Goal: Task Accomplishment & Management: Manage account settings

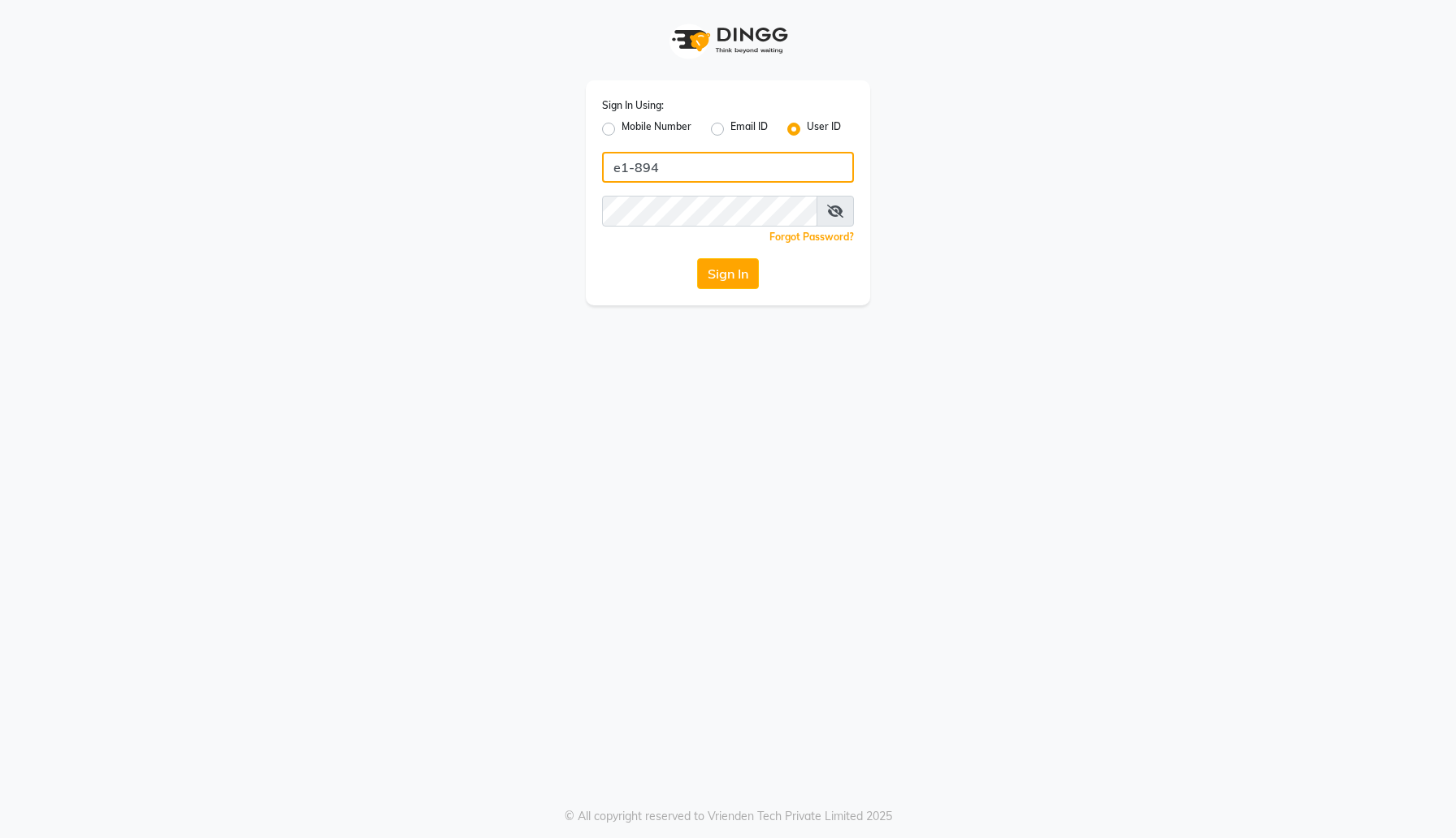
click at [737, 172] on input "e1-894" at bounding box center [728, 167] width 251 height 31
type input "arsp"
click at [727, 278] on button "Sign In" at bounding box center [728, 273] width 62 height 31
